Goal: Ask a question

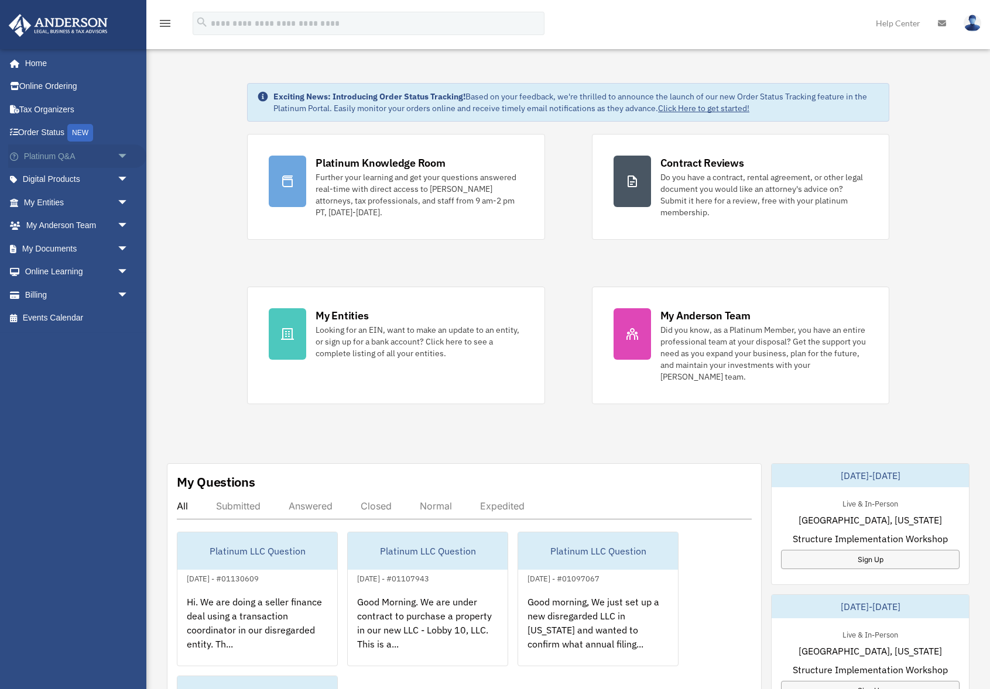
click at [74, 157] on link "Platinum Q&A arrow_drop_down" at bounding box center [77, 156] width 138 height 23
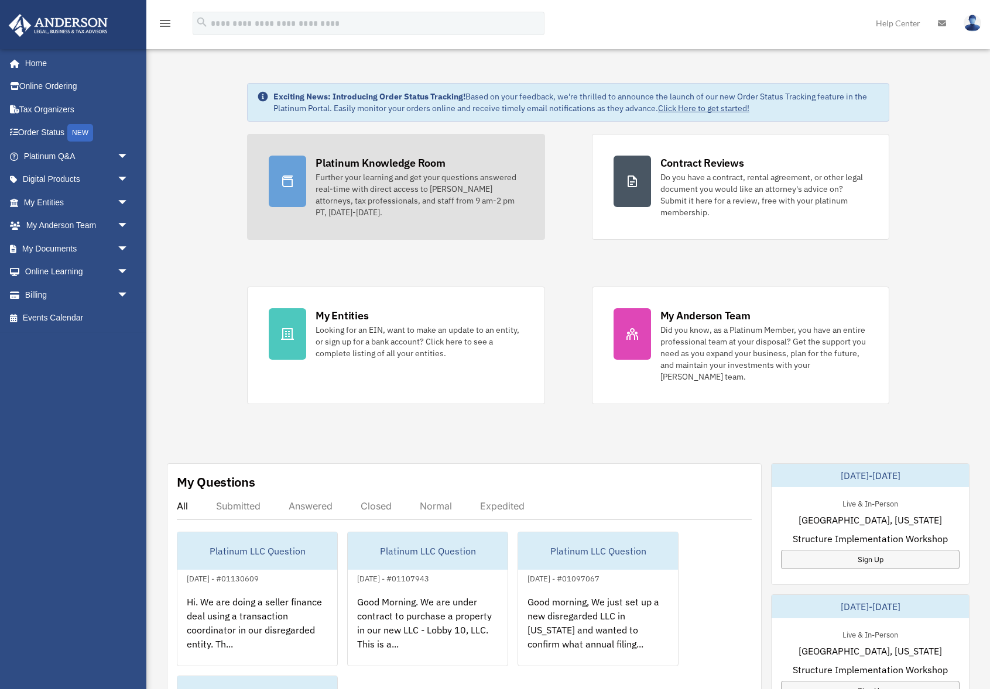
click at [353, 177] on div "Further your learning and get your questions answered real-time with direct acc…" at bounding box center [418, 194] width 207 height 47
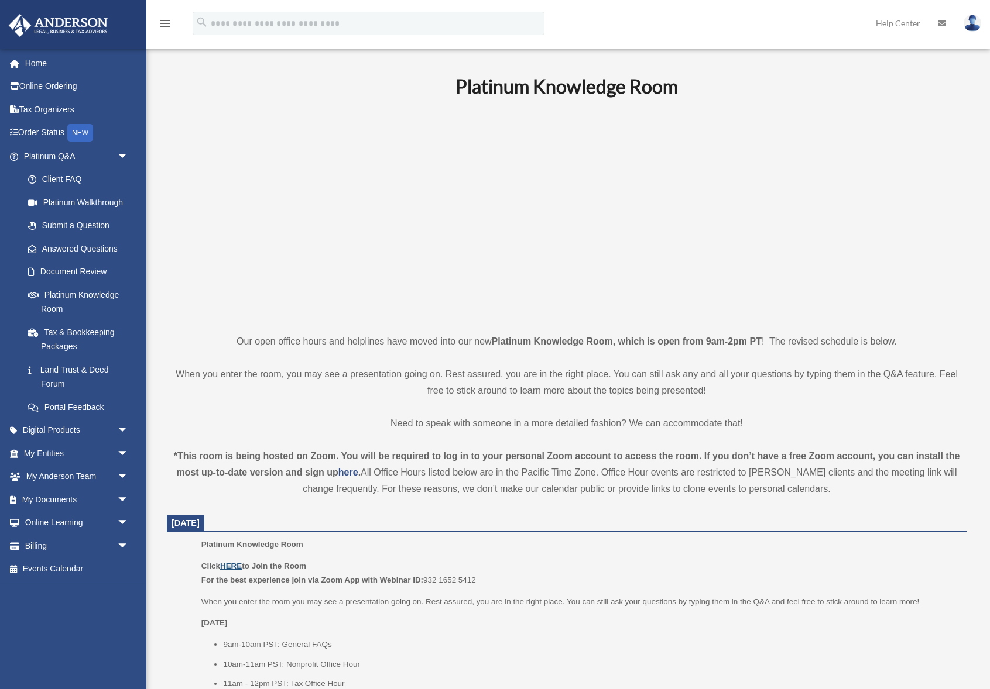
click at [231, 567] on u "HERE" at bounding box center [231, 566] width 22 height 9
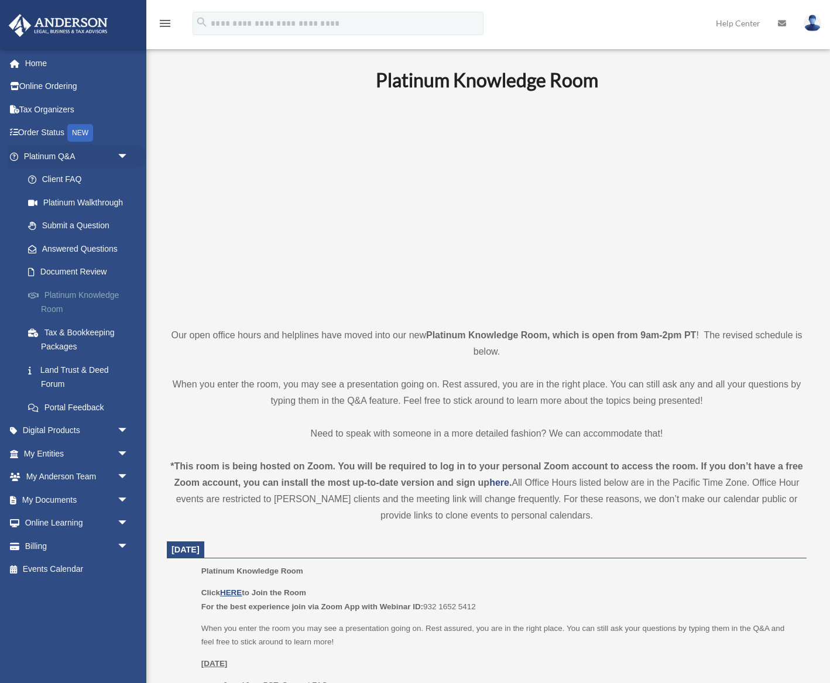
click at [99, 289] on link "Platinum Knowledge Room" at bounding box center [81, 301] width 130 height 37
click at [88, 227] on link "Submit a Question" at bounding box center [81, 225] width 130 height 23
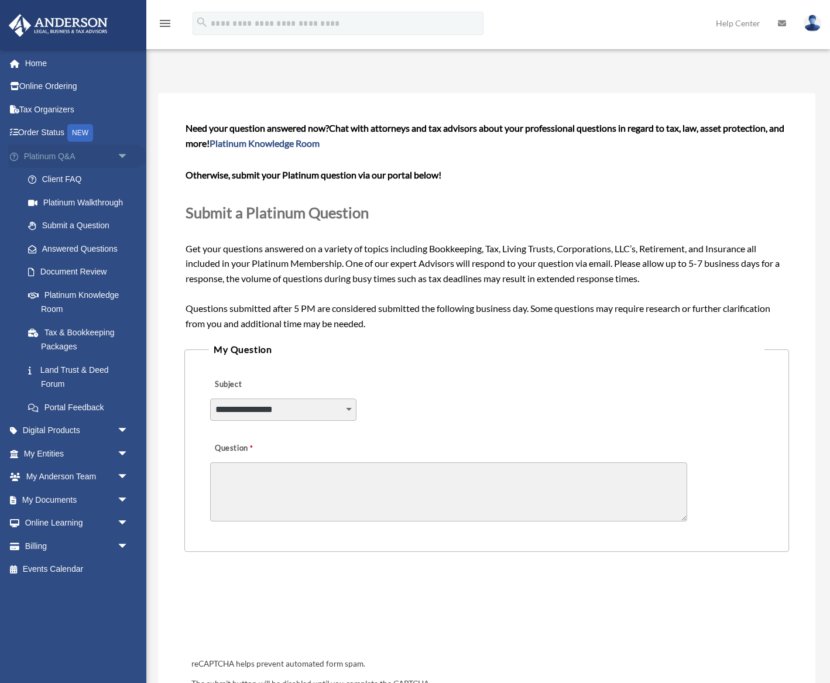
click at [56, 157] on link "Platinum Q&A arrow_drop_down" at bounding box center [77, 156] width 138 height 23
